Goal: Use online tool/utility: Utilize a website feature to perform a specific function

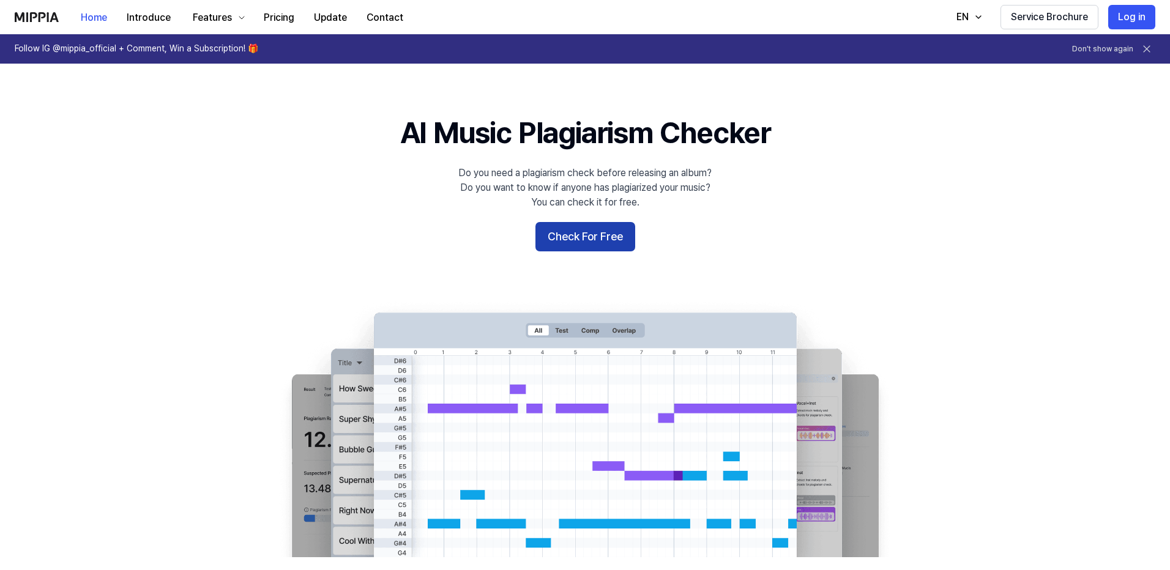
click at [595, 236] on button "Check For Free" at bounding box center [586, 236] width 100 height 29
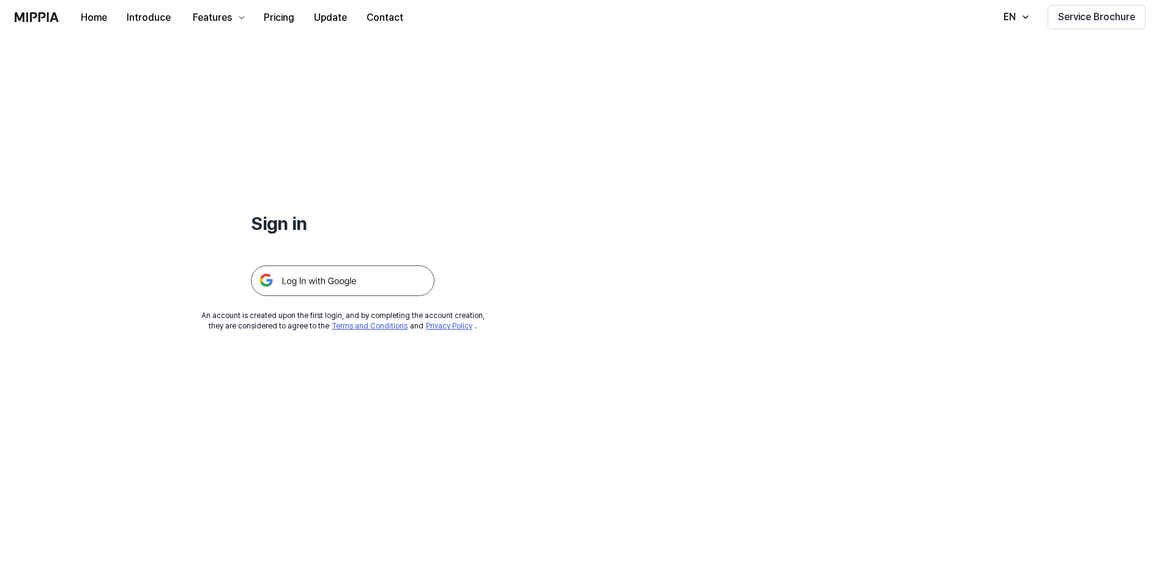
click at [365, 282] on img at bounding box center [343, 281] width 184 height 31
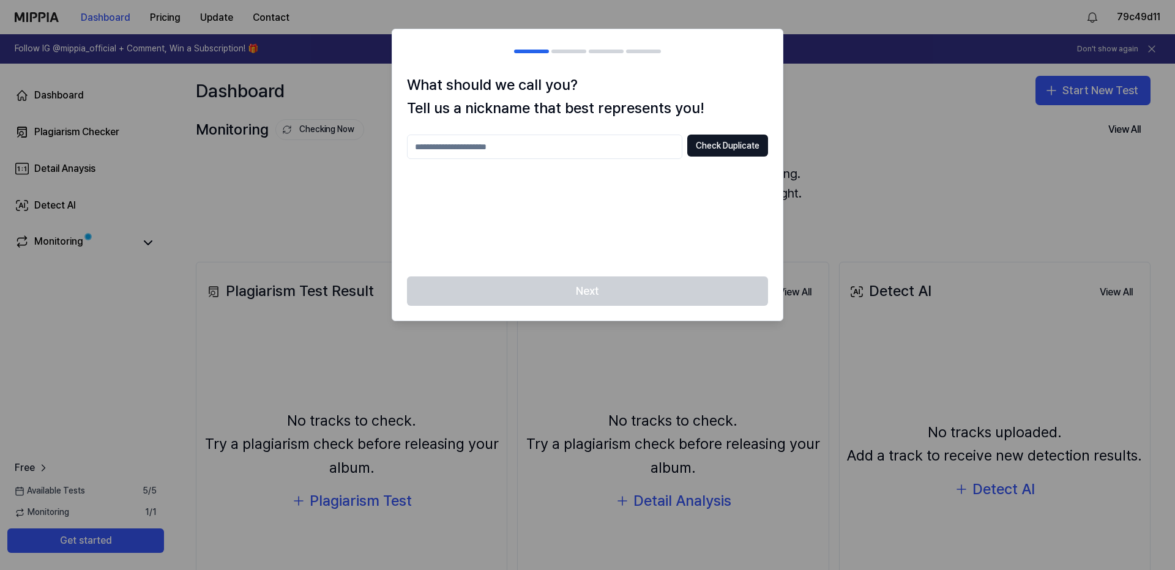
click at [878, 88] on div at bounding box center [587, 285] width 1175 height 570
click at [728, 146] on button "Check Duplicate" at bounding box center [727, 146] width 81 height 22
click at [474, 150] on input "text" at bounding box center [544, 147] width 275 height 24
type input "*"
type input "*****"
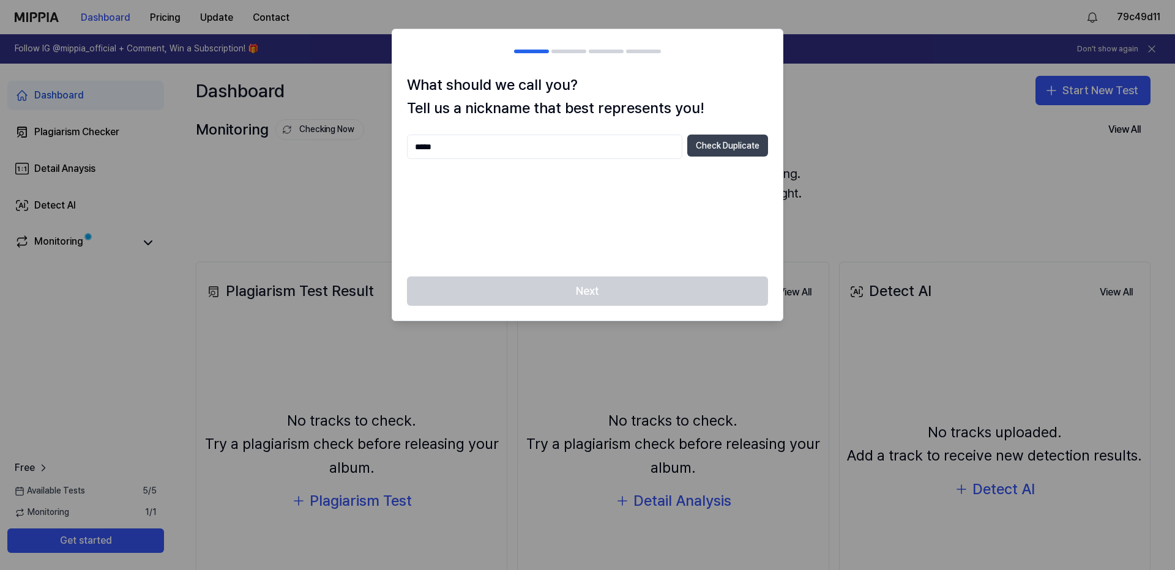
click at [735, 148] on button "Check Duplicate" at bounding box center [727, 146] width 81 height 22
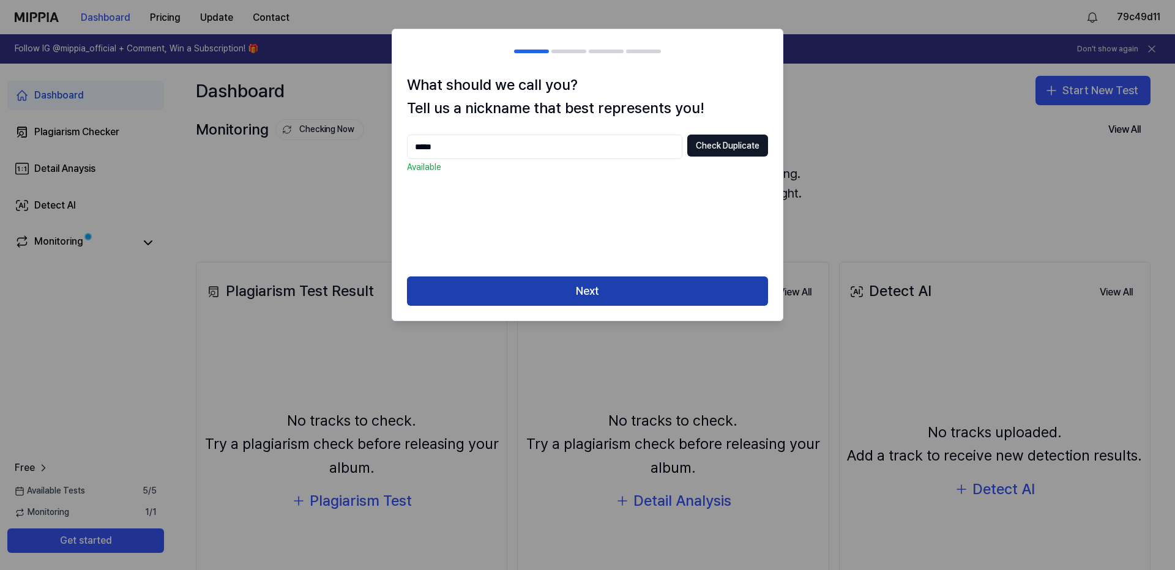
click at [602, 291] on button "Next" at bounding box center [587, 291] width 361 height 29
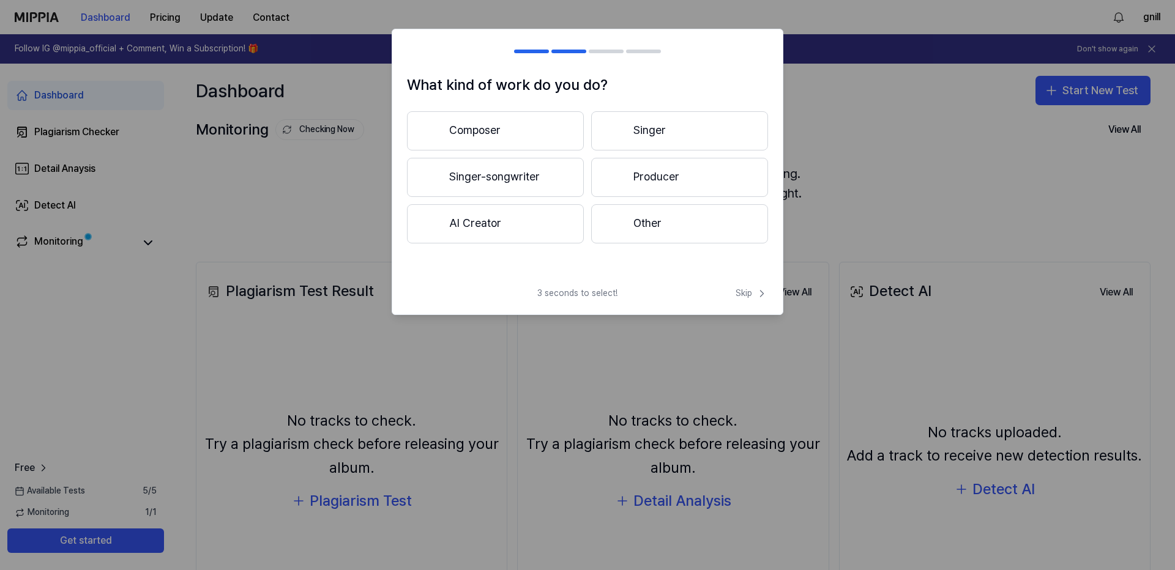
click at [649, 219] on button "Other" at bounding box center [679, 223] width 177 height 39
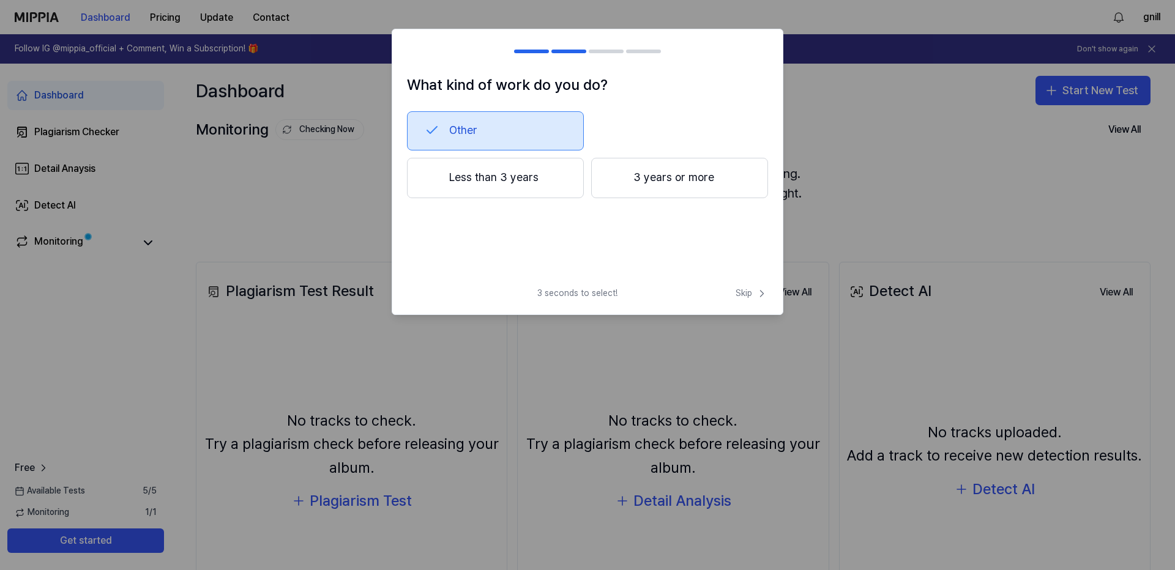
click at [680, 178] on button "3 years or more" at bounding box center [679, 178] width 177 height 40
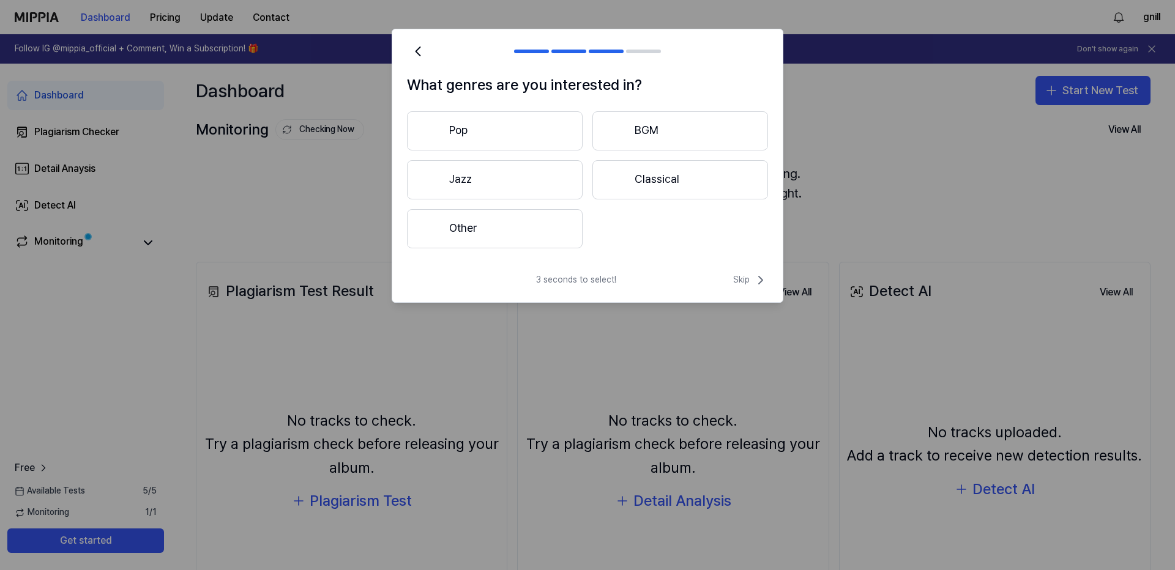
click at [517, 230] on button "Other" at bounding box center [495, 228] width 176 height 39
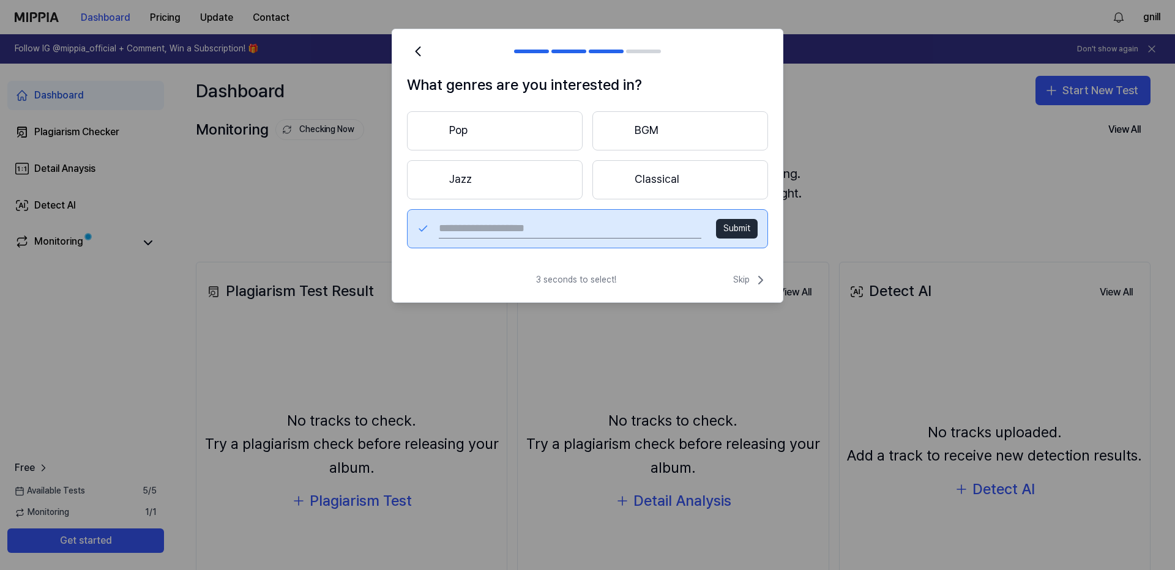
click at [488, 228] on input "text" at bounding box center [570, 229] width 263 height 20
type input "*****"
click at [736, 227] on button "Submit" at bounding box center [737, 229] width 42 height 20
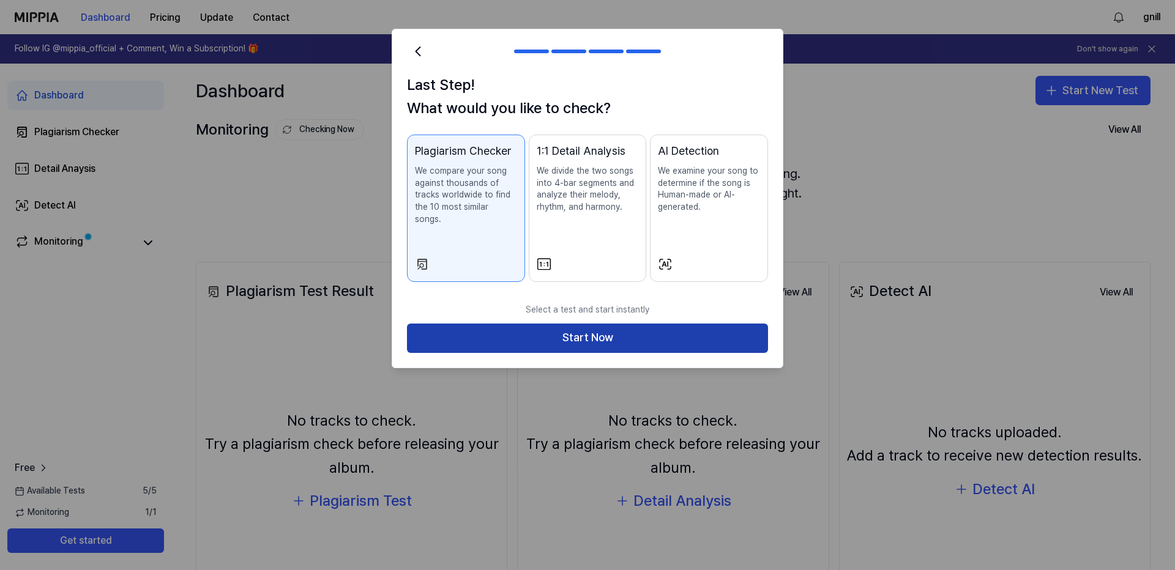
click at [586, 324] on button "Start Now" at bounding box center [587, 338] width 361 height 29
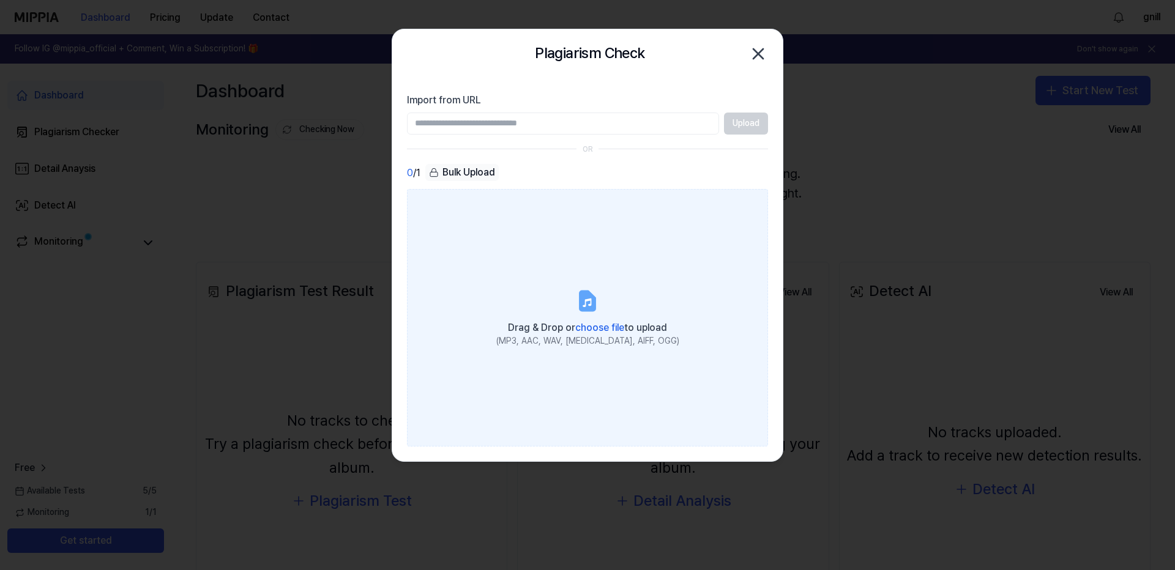
click at [595, 327] on span "choose file" at bounding box center [599, 328] width 49 height 12
click at [0, 0] on input "Drag & Drop or choose file to upload (MP3, AAC, WAV, FLAC, AIFF, OGG)" at bounding box center [0, 0] width 0 height 0
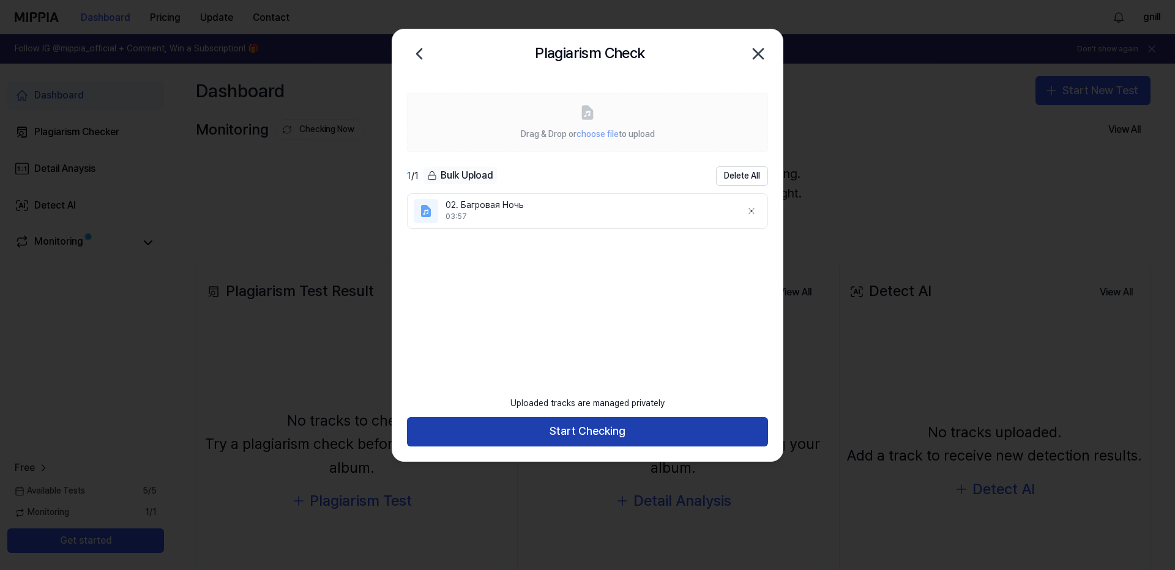
click at [599, 434] on button "Start Checking" at bounding box center [587, 431] width 361 height 29
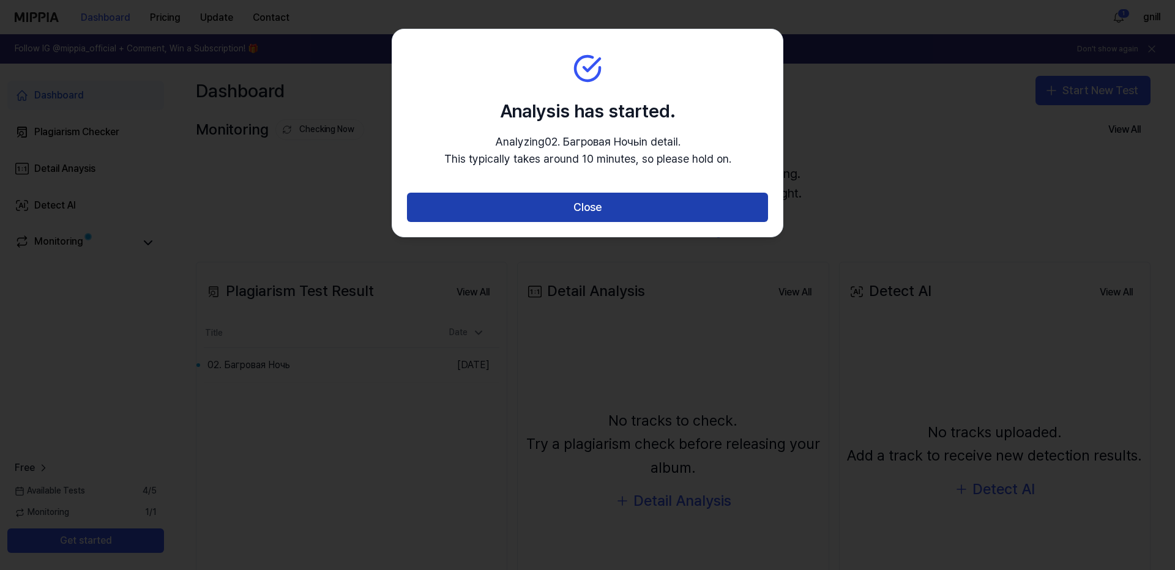
click at [581, 214] on button "Close" at bounding box center [587, 207] width 361 height 29
